Goal: Task Accomplishment & Management: Manage account settings

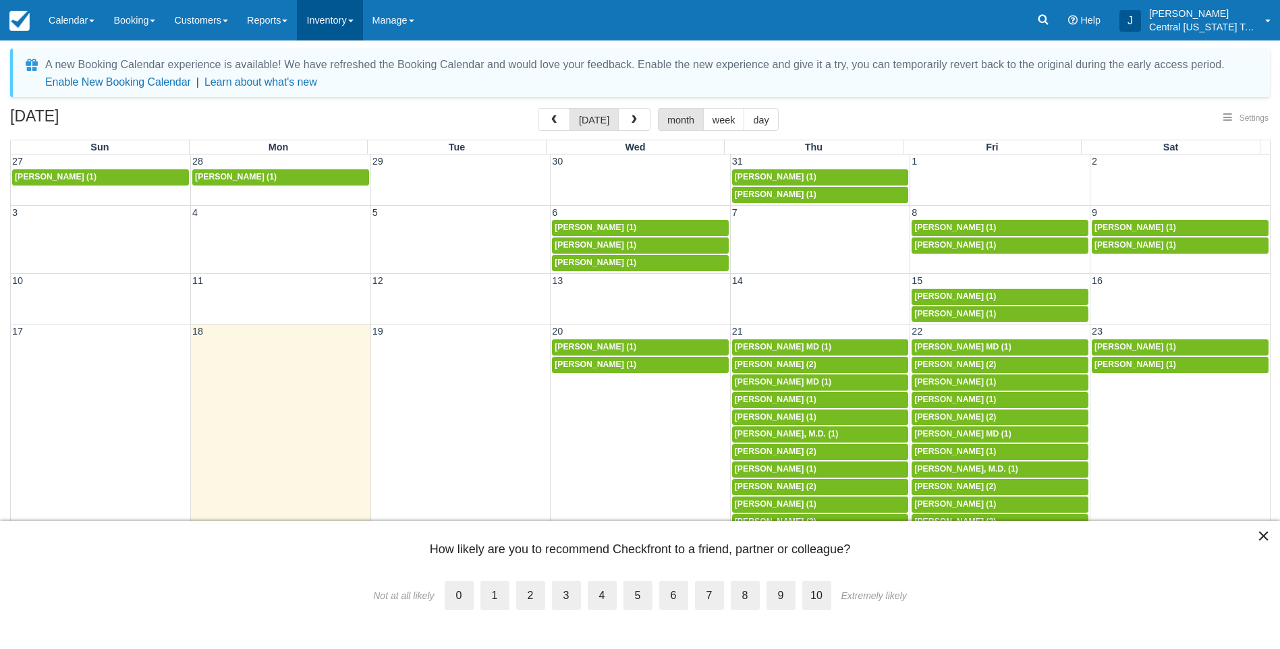
click at [350, 9] on link "Inventory" at bounding box center [329, 20] width 65 height 40
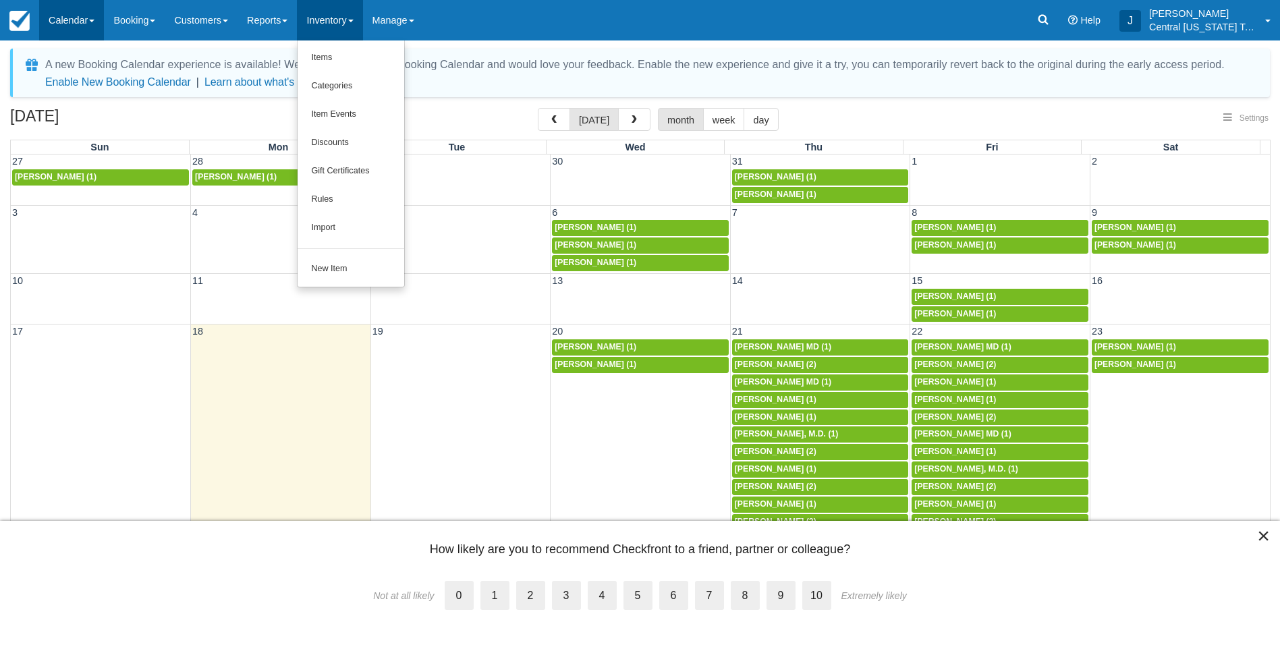
click at [94, 18] on link "Calendar" at bounding box center [71, 20] width 65 height 40
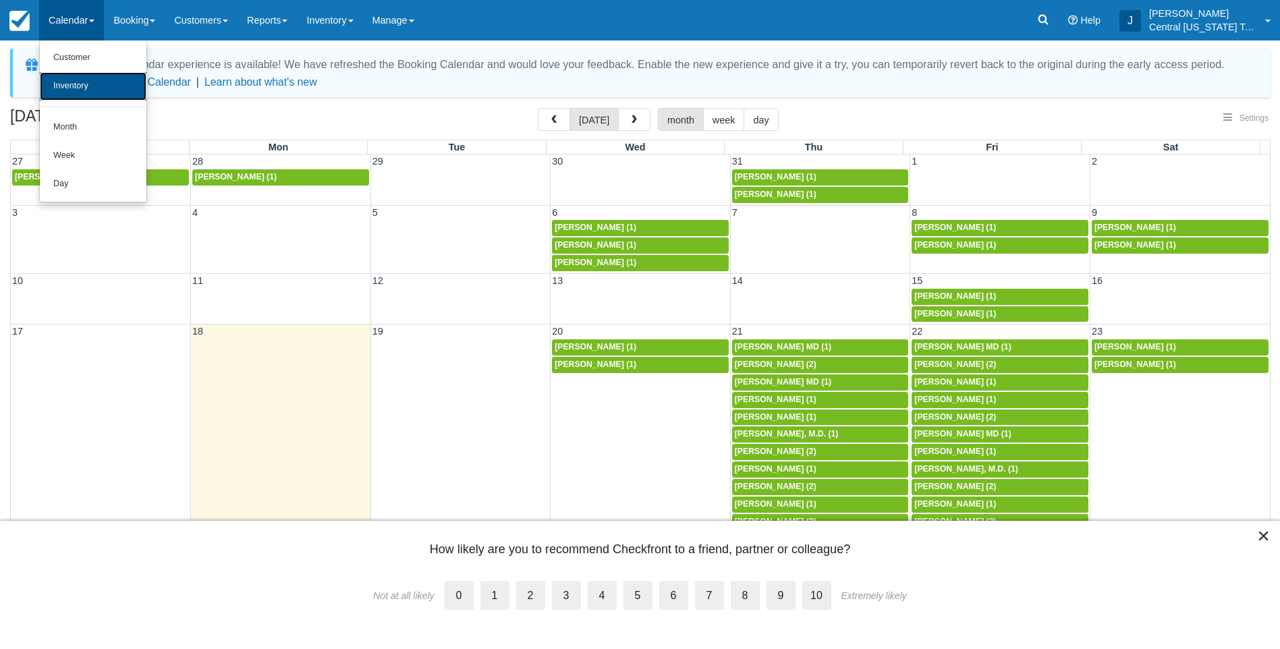
click at [83, 90] on link "Inventory" at bounding box center [93, 86] width 107 height 28
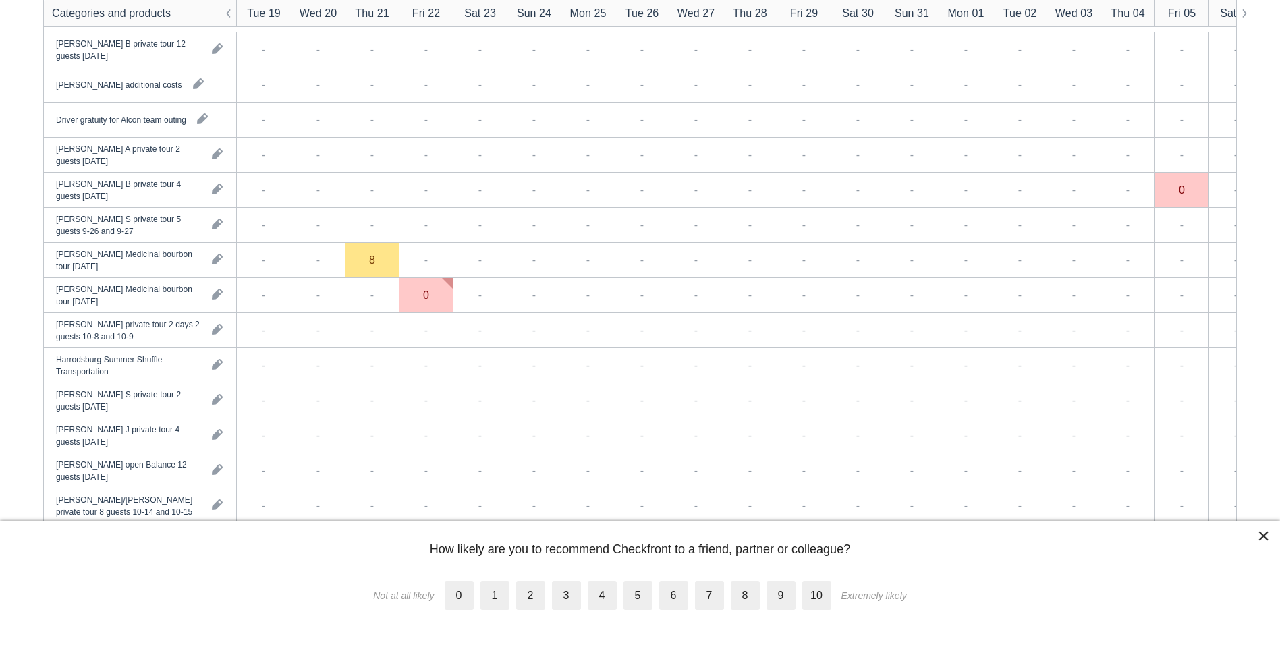
scroll to position [1484, 0]
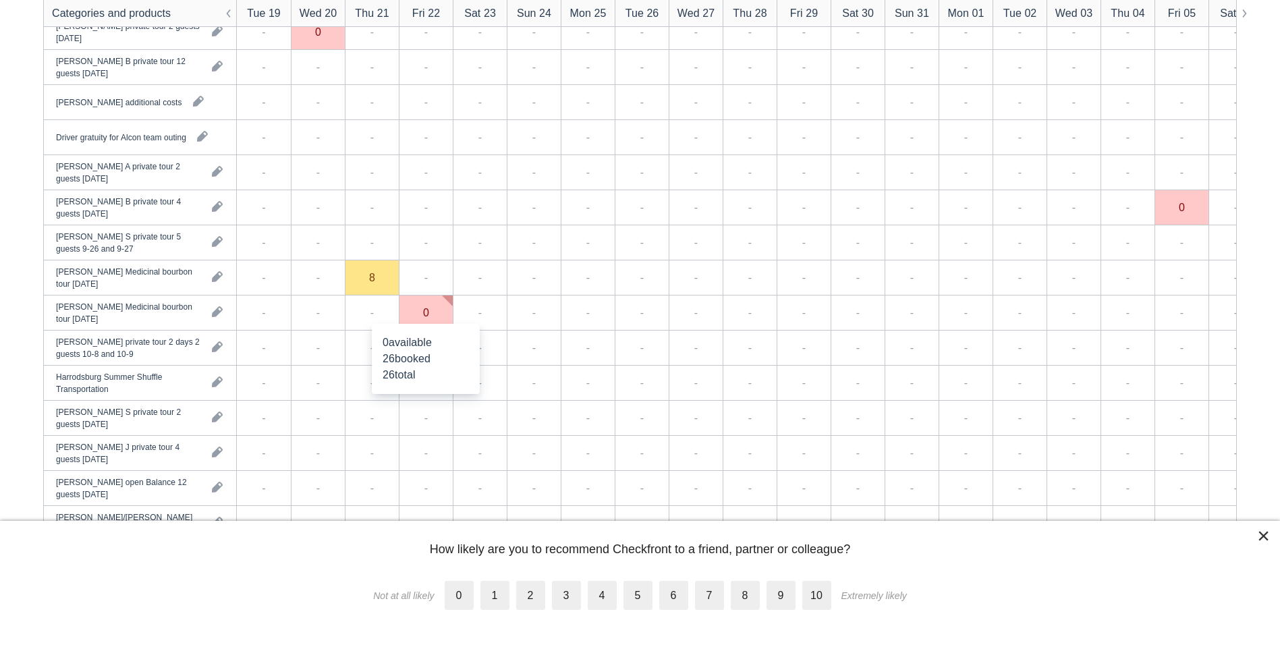
click at [366, 279] on div "8" at bounding box center [372, 277] width 54 height 35
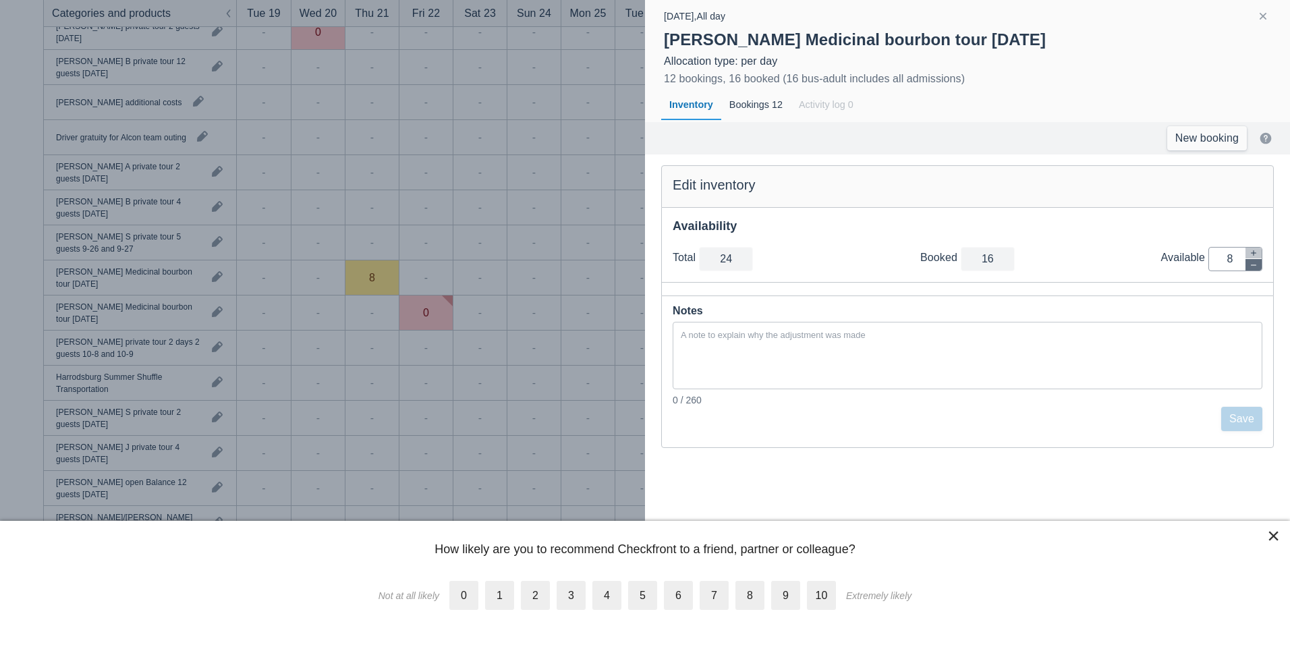
click at [1254, 262] on icon "button" at bounding box center [1254, 265] width 8 height 8
type input "23"
type input "7"
click at [1254, 262] on icon "button" at bounding box center [1254, 265] width 8 height 8
type input "22"
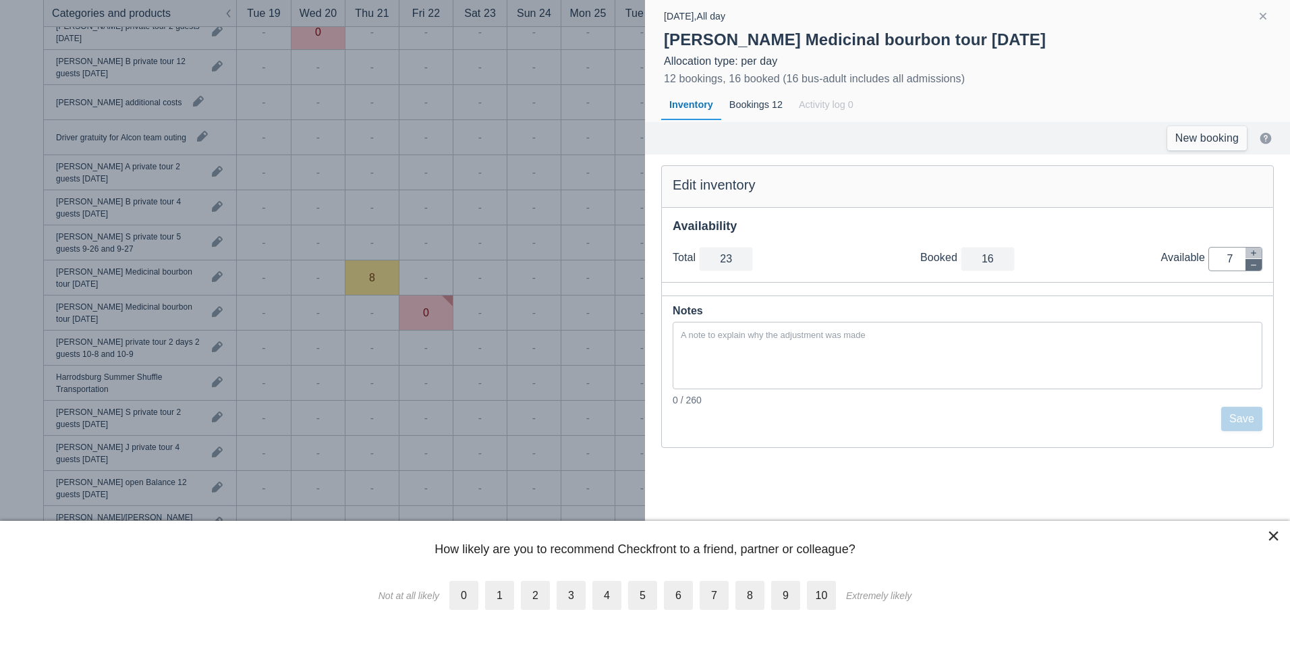
type input "6"
click at [1254, 262] on icon "button" at bounding box center [1254, 265] width 8 height 8
type input "21"
type input "5"
click at [1254, 262] on icon "button" at bounding box center [1254, 265] width 8 height 8
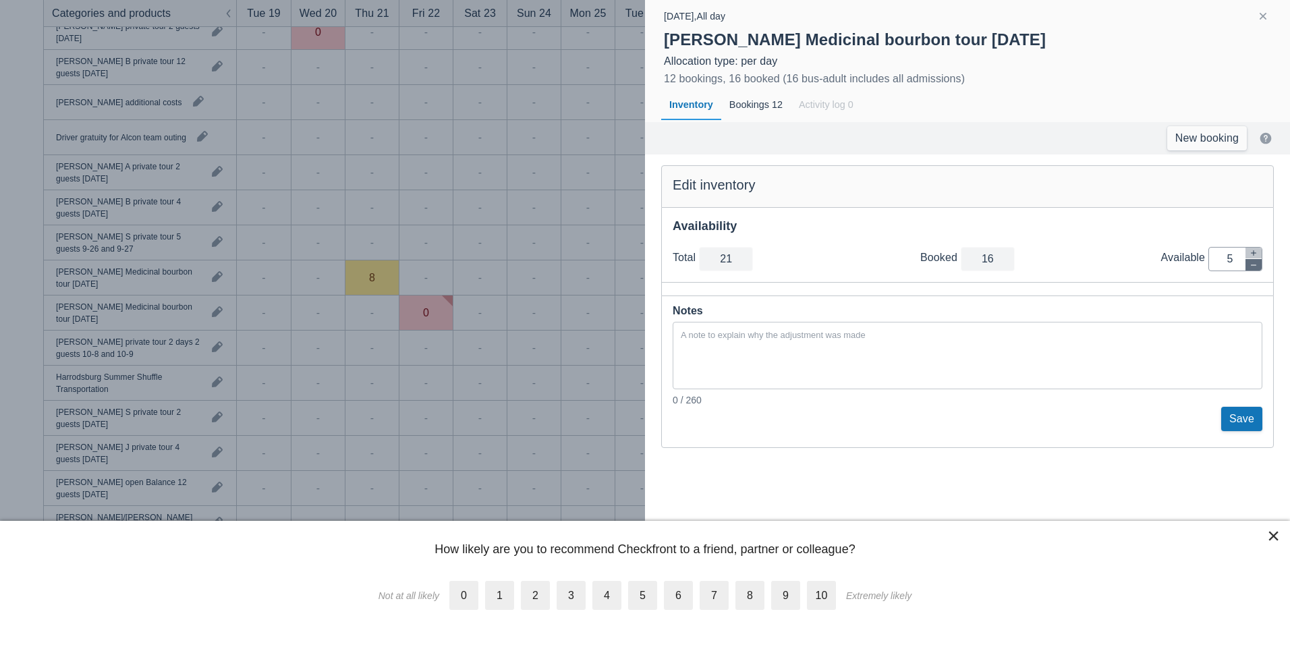
type input "20"
type input "4"
click at [1254, 262] on icon "button" at bounding box center [1254, 265] width 8 height 8
type input "19"
type input "3"
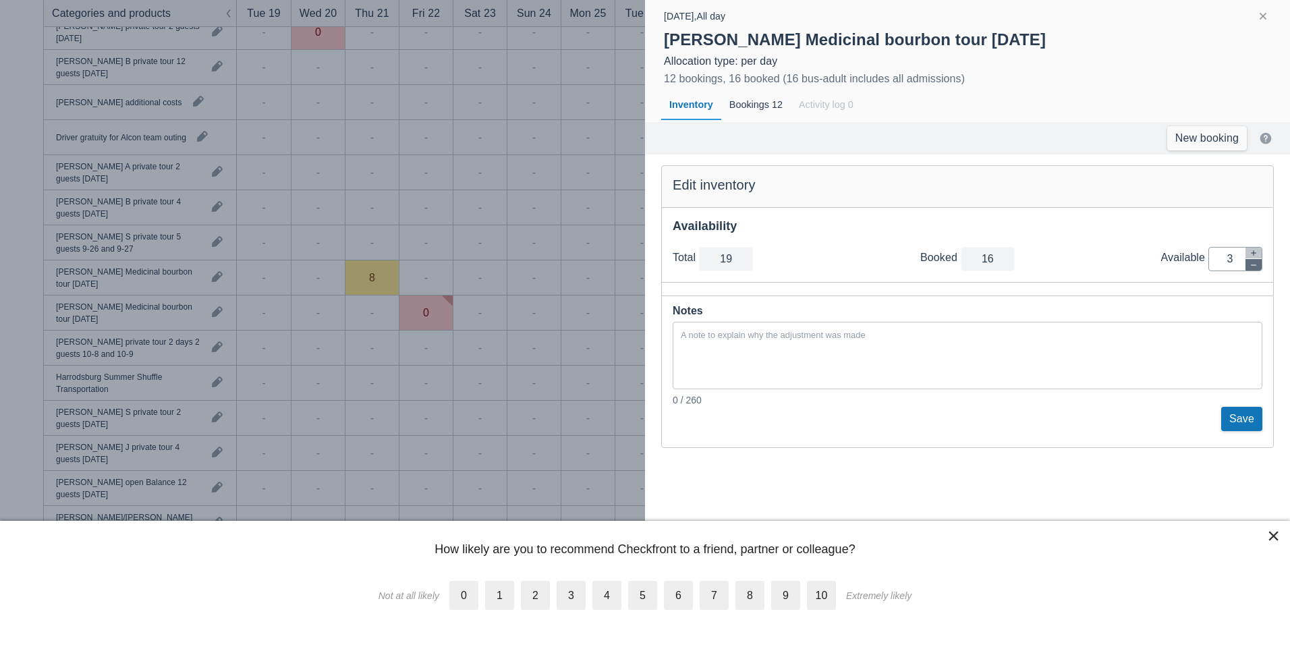
click at [1254, 262] on icon "button" at bounding box center [1254, 265] width 8 height 8
type input "18"
type input "2"
click at [1254, 262] on icon "button" at bounding box center [1254, 265] width 8 height 8
type input "17"
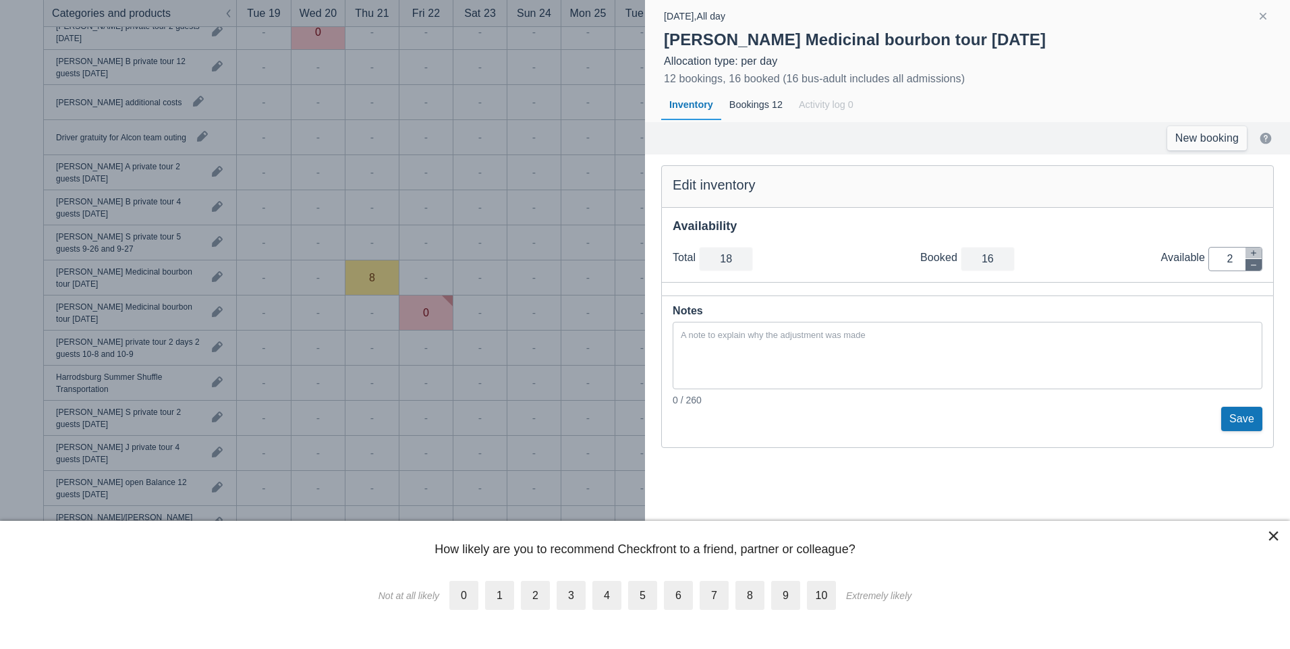
type input "1"
click at [1254, 262] on icon "button" at bounding box center [1254, 265] width 8 height 8
type input "16"
type input "0"
click at [1244, 422] on button "Save" at bounding box center [1241, 419] width 41 height 24
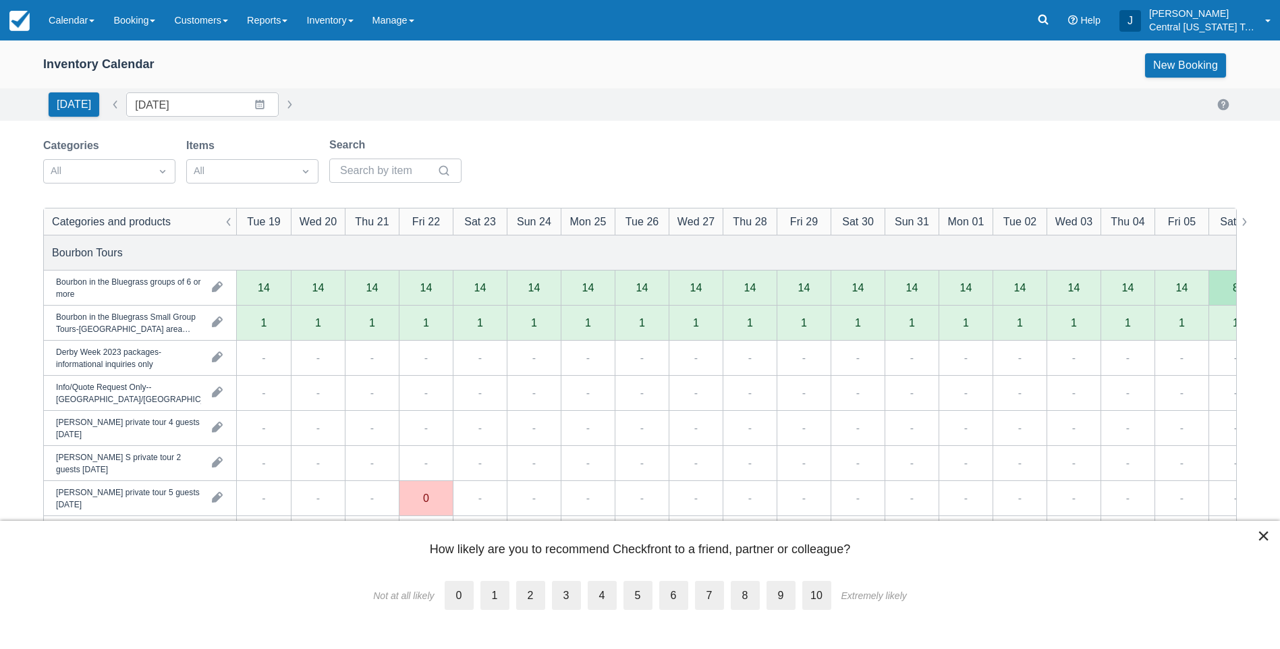
scroll to position [0, 0]
click at [690, 102] on div "Today Date 08/19/25 Navigate forward to interact with the calendar and select a…" at bounding box center [640, 105] width 1194 height 24
click at [17, 18] on img at bounding box center [19, 21] width 20 height 20
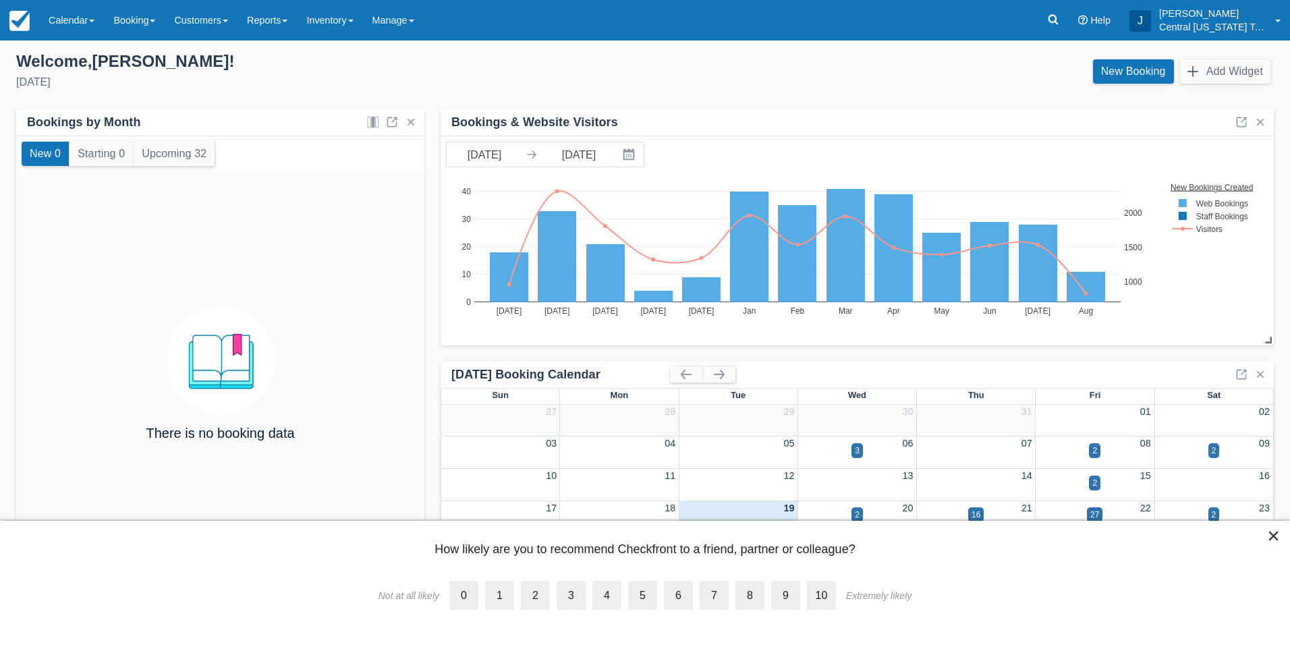
click at [828, 83] on div "New Booking Add Widget" at bounding box center [965, 75] width 640 height 36
